Goal: Find specific page/section: Find specific page/section

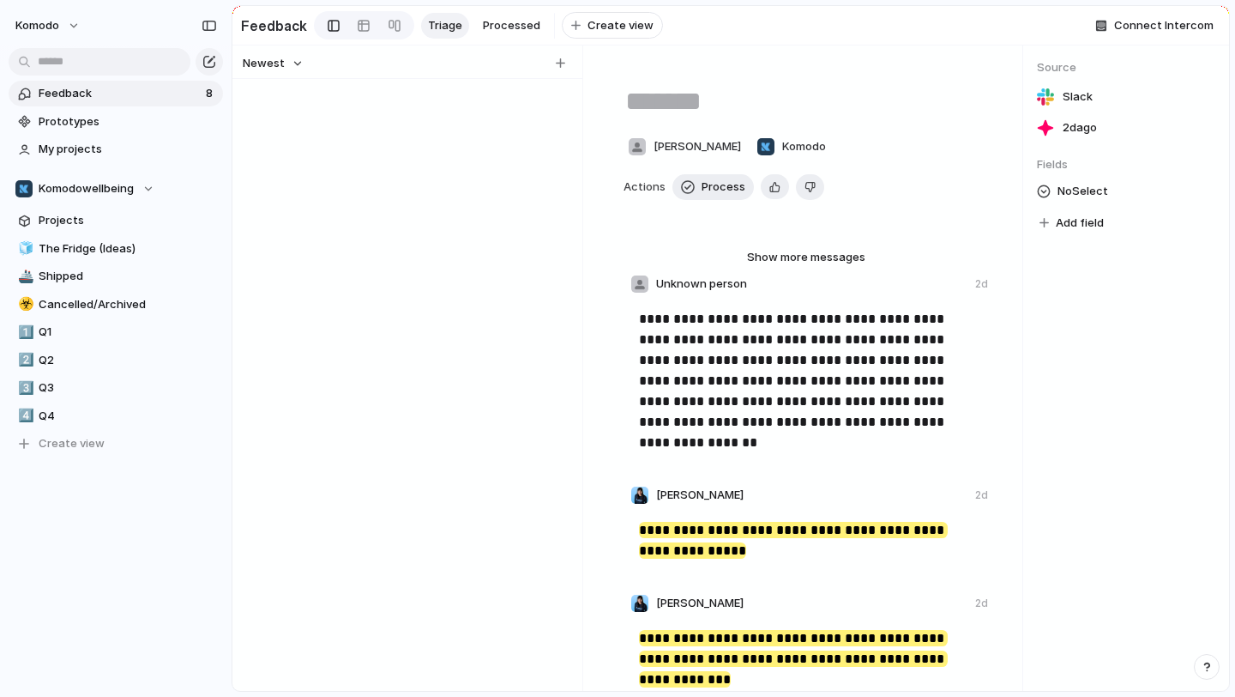
type textarea "**********"
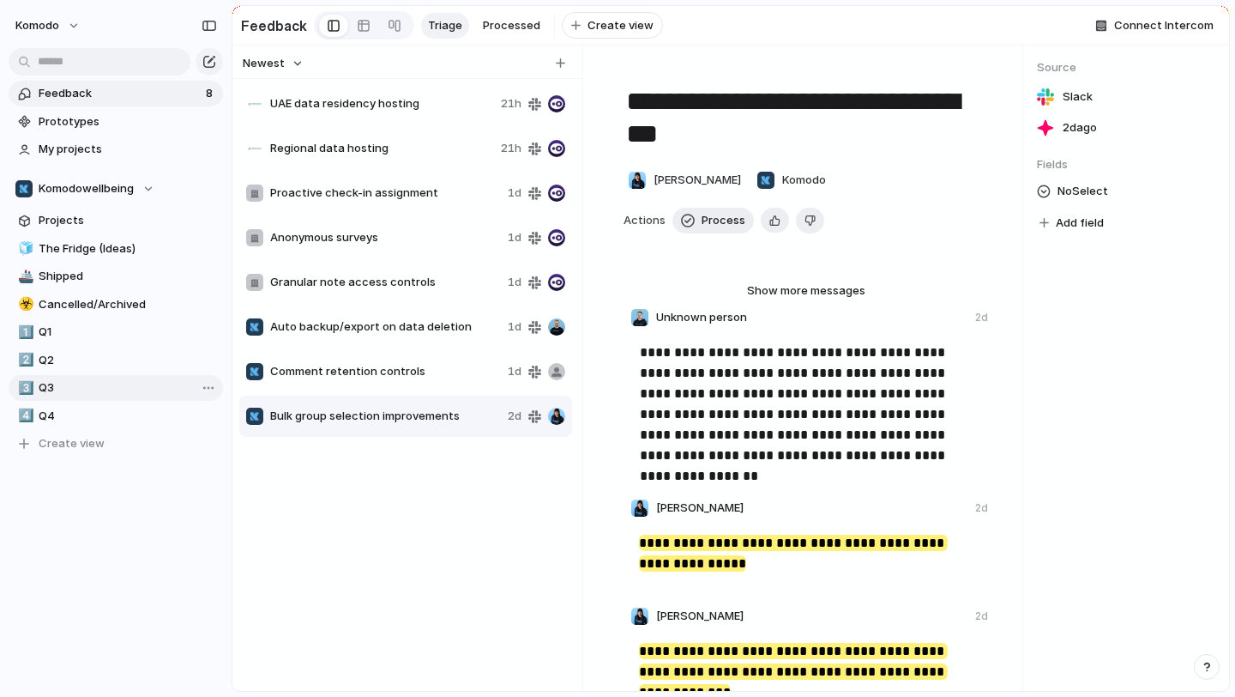
click at [112, 377] on link "3️⃣ Q3" at bounding box center [116, 388] width 214 height 26
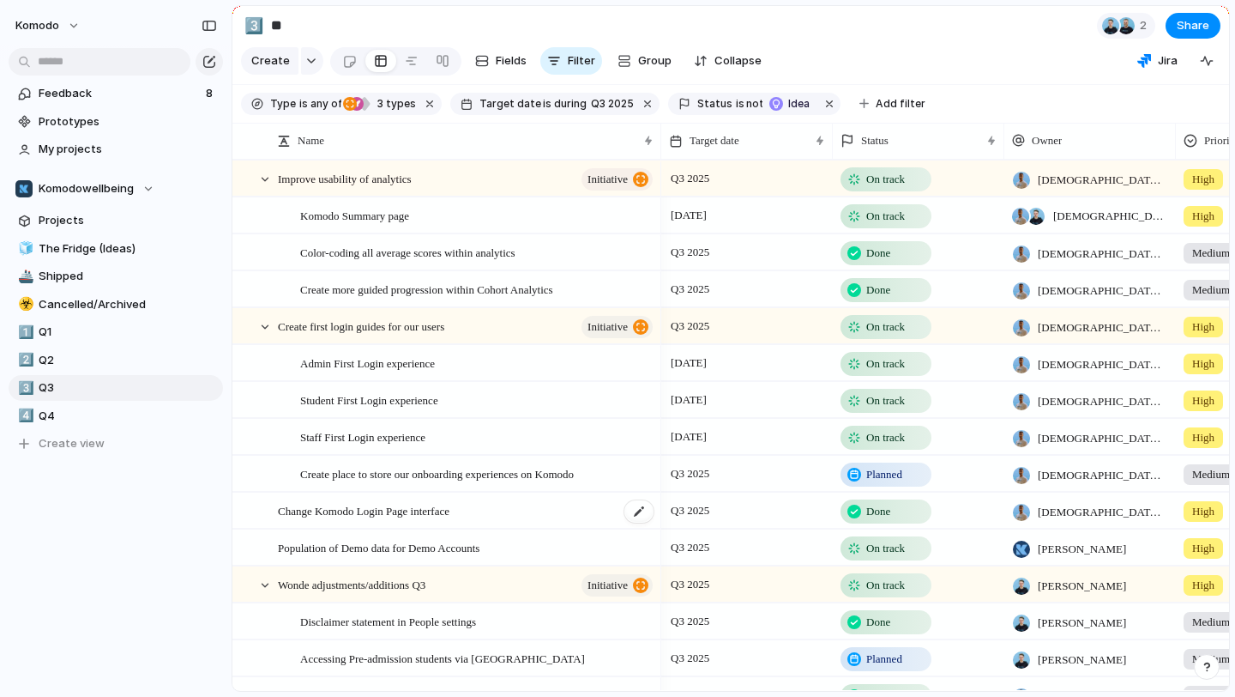
scroll to position [171, 0]
